Goal: Transaction & Acquisition: Purchase product/service

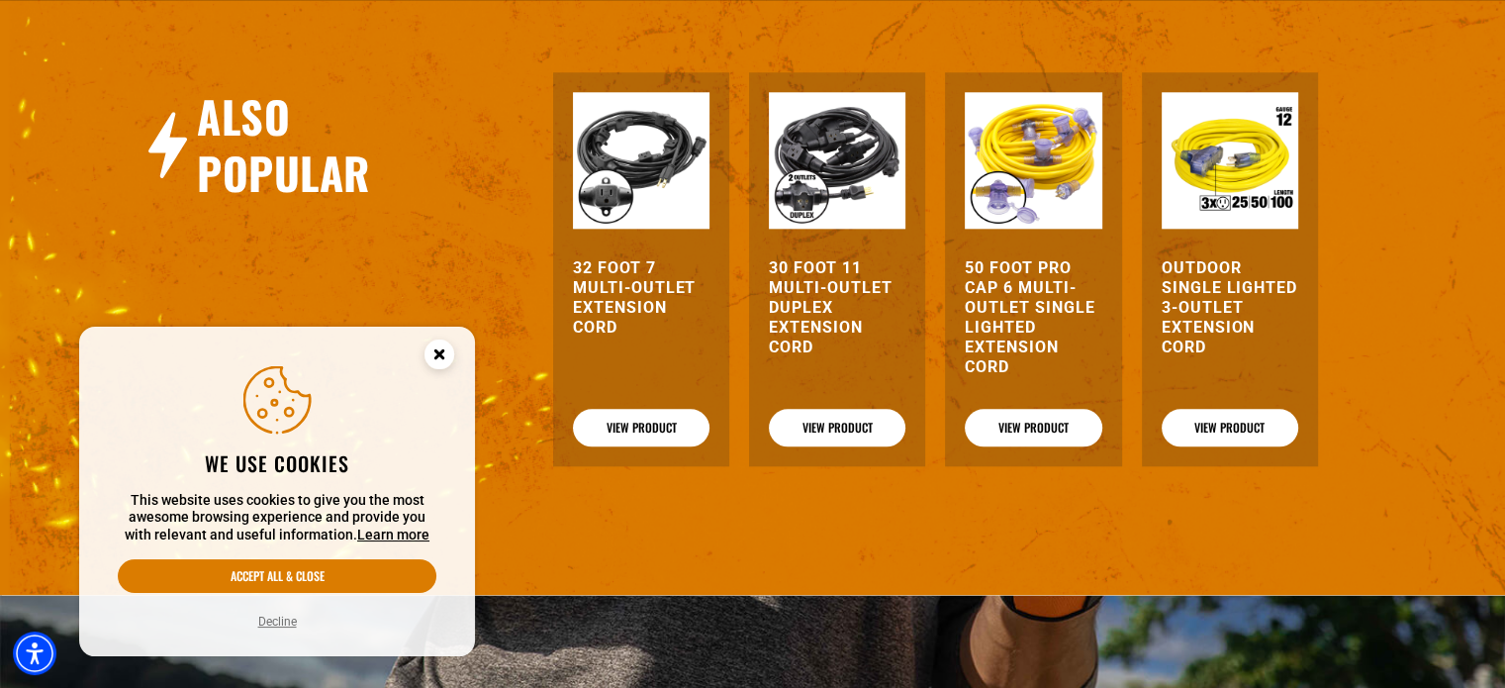
scroll to position [2133, 0]
click at [798, 303] on h3 "30 Foot 11 Multi-Outlet Duplex Extension Cord" at bounding box center [837, 307] width 137 height 99
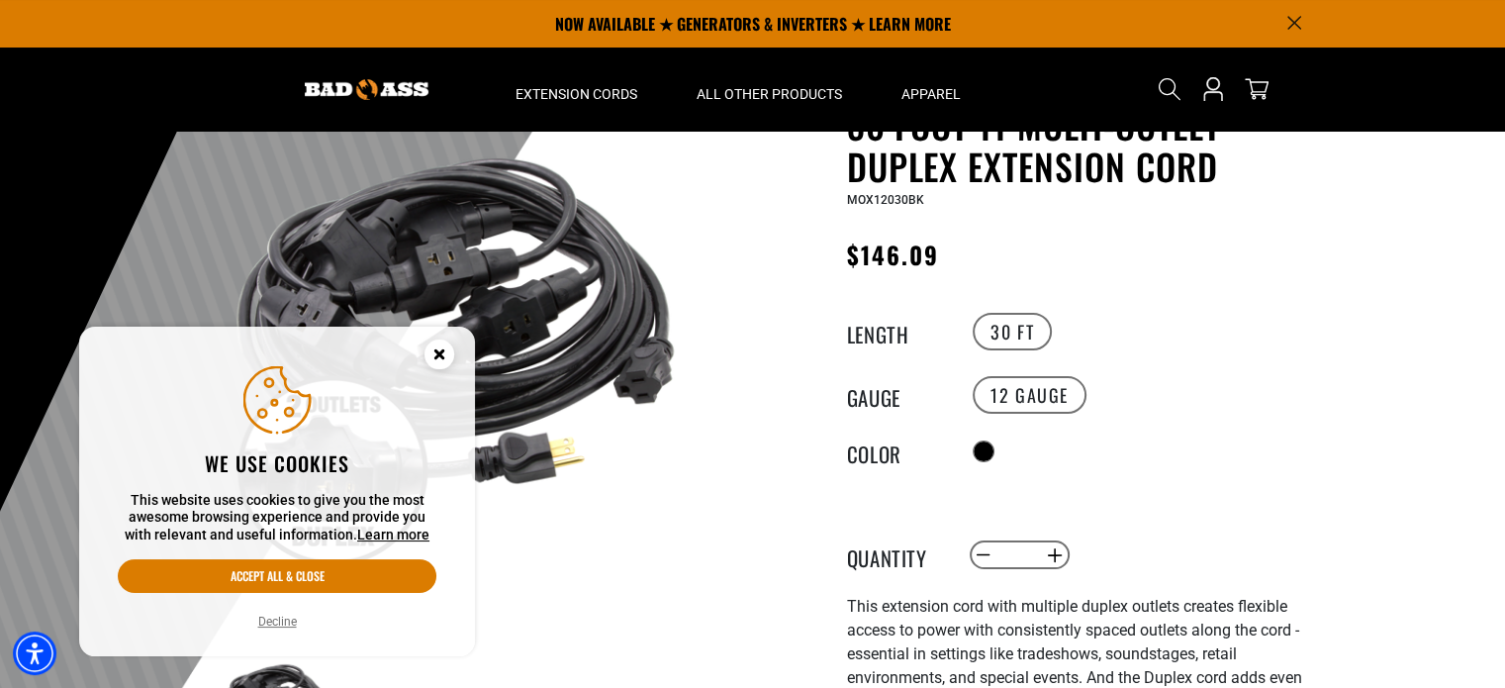
scroll to position [23, 0]
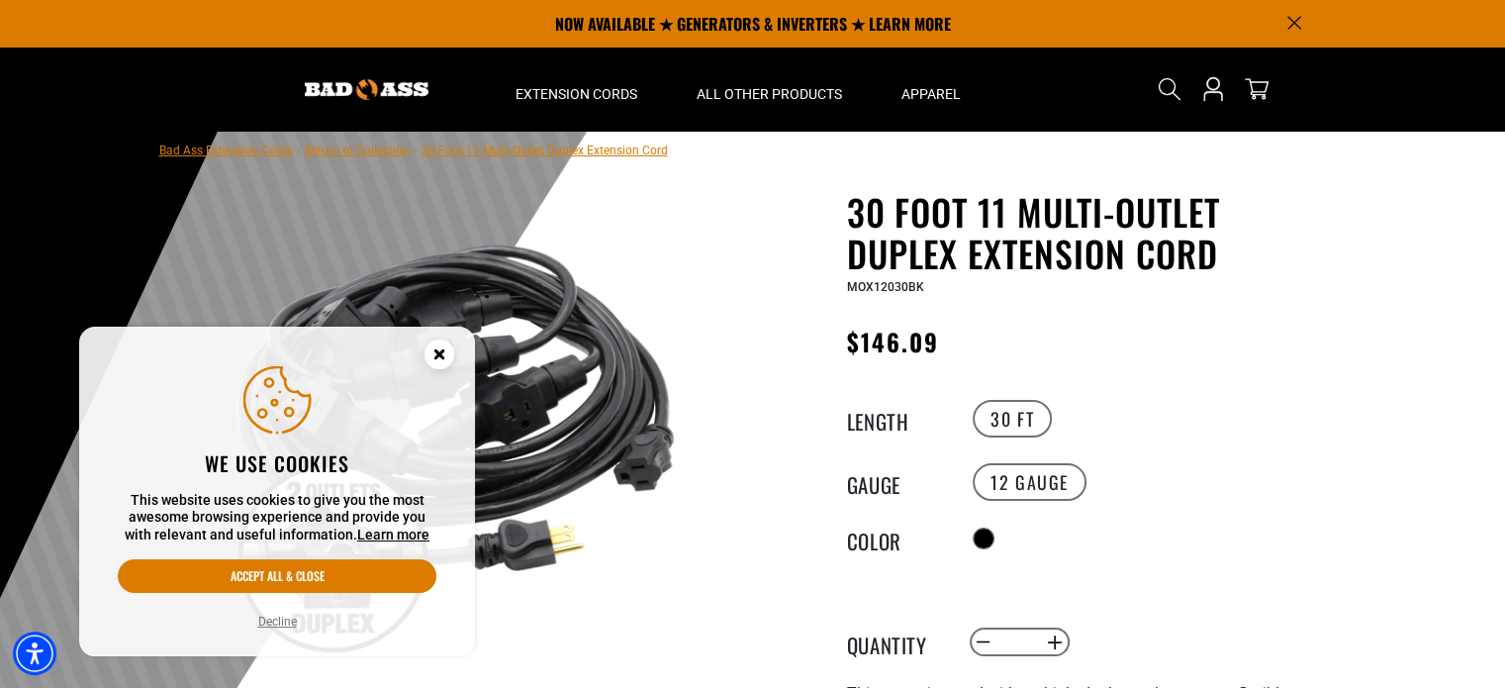
click at [435, 359] on circle "Close this option" at bounding box center [439, 354] width 30 height 30
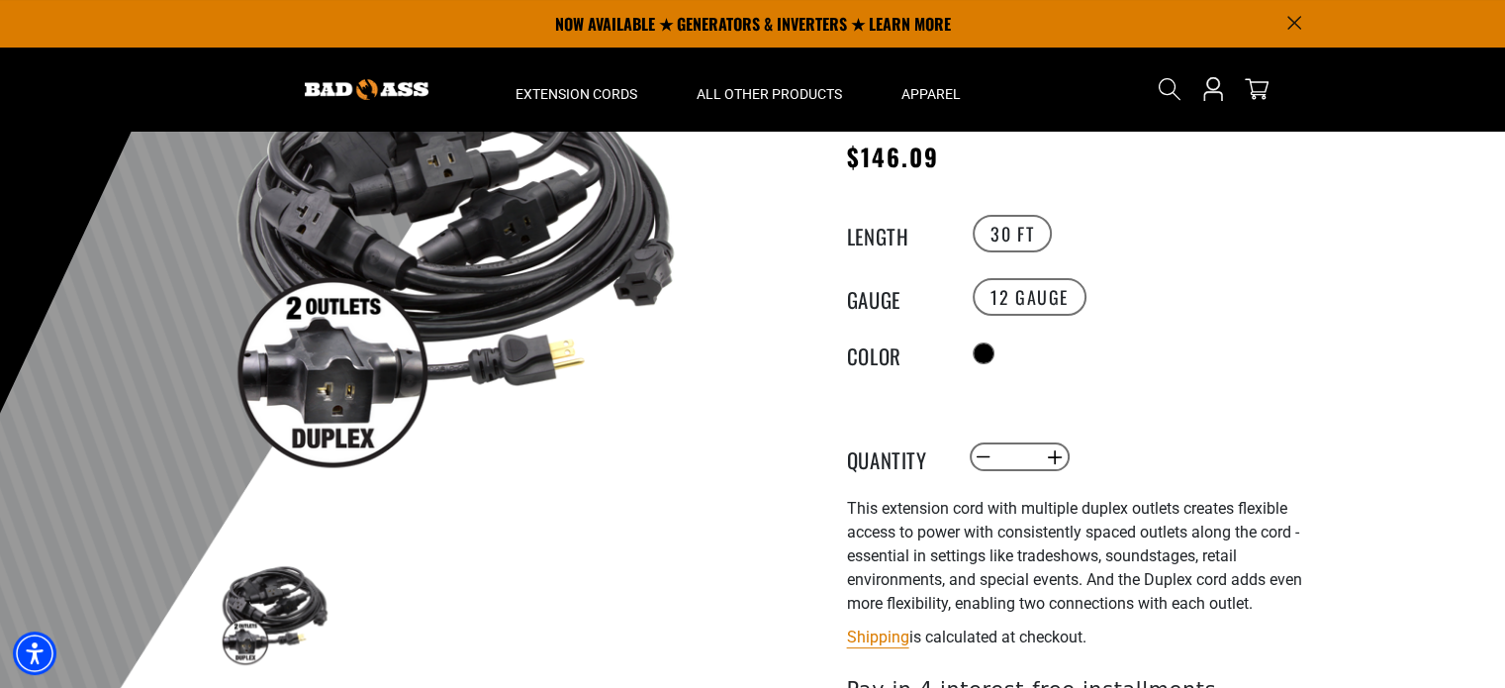
scroll to position [0, 0]
